Goal: Find specific page/section: Find specific page/section

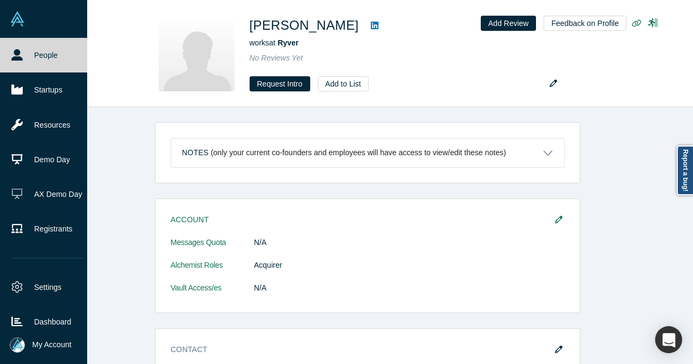
click at [25, 50] on link "People" at bounding box center [47, 55] width 95 height 35
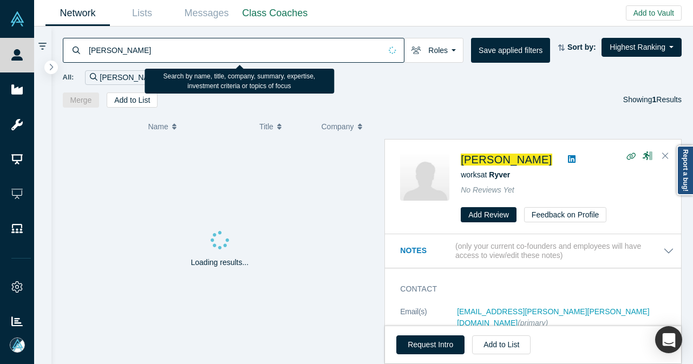
click at [340, 48] on input "[PERSON_NAME]" at bounding box center [234, 49] width 293 height 25
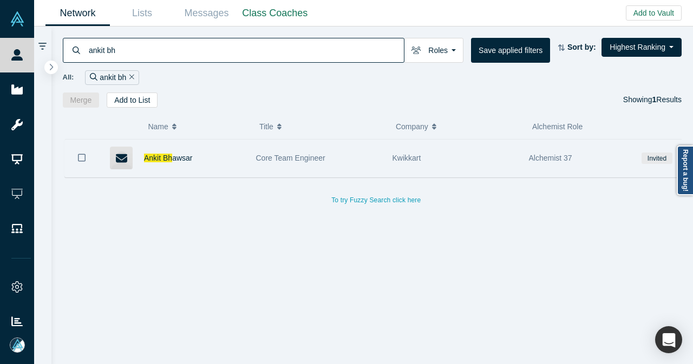
type input "ankit bh"
click at [469, 160] on div "Kwikkart" at bounding box center [454, 158] width 125 height 37
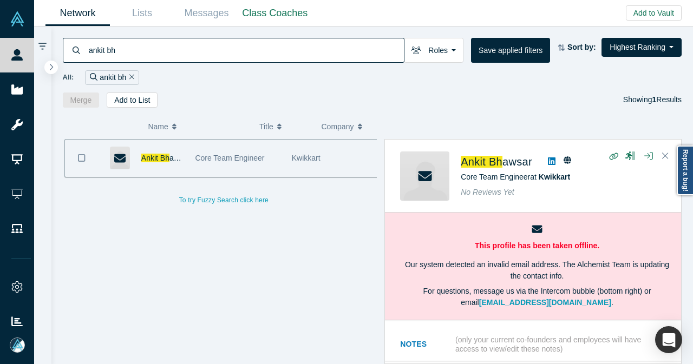
click at [552, 164] on icon at bounding box center [552, 162] width 8 height 8
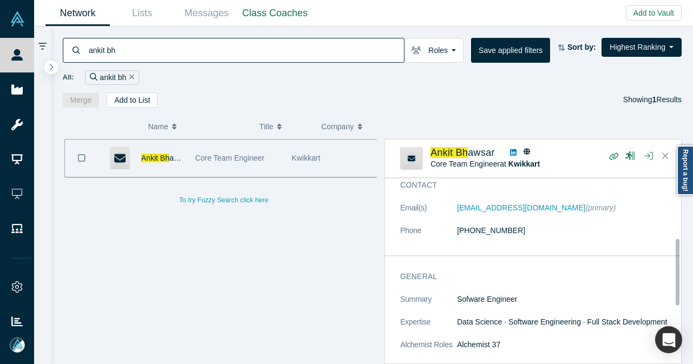
scroll to position [271, 0]
